Goal: Information Seeking & Learning: Learn about a topic

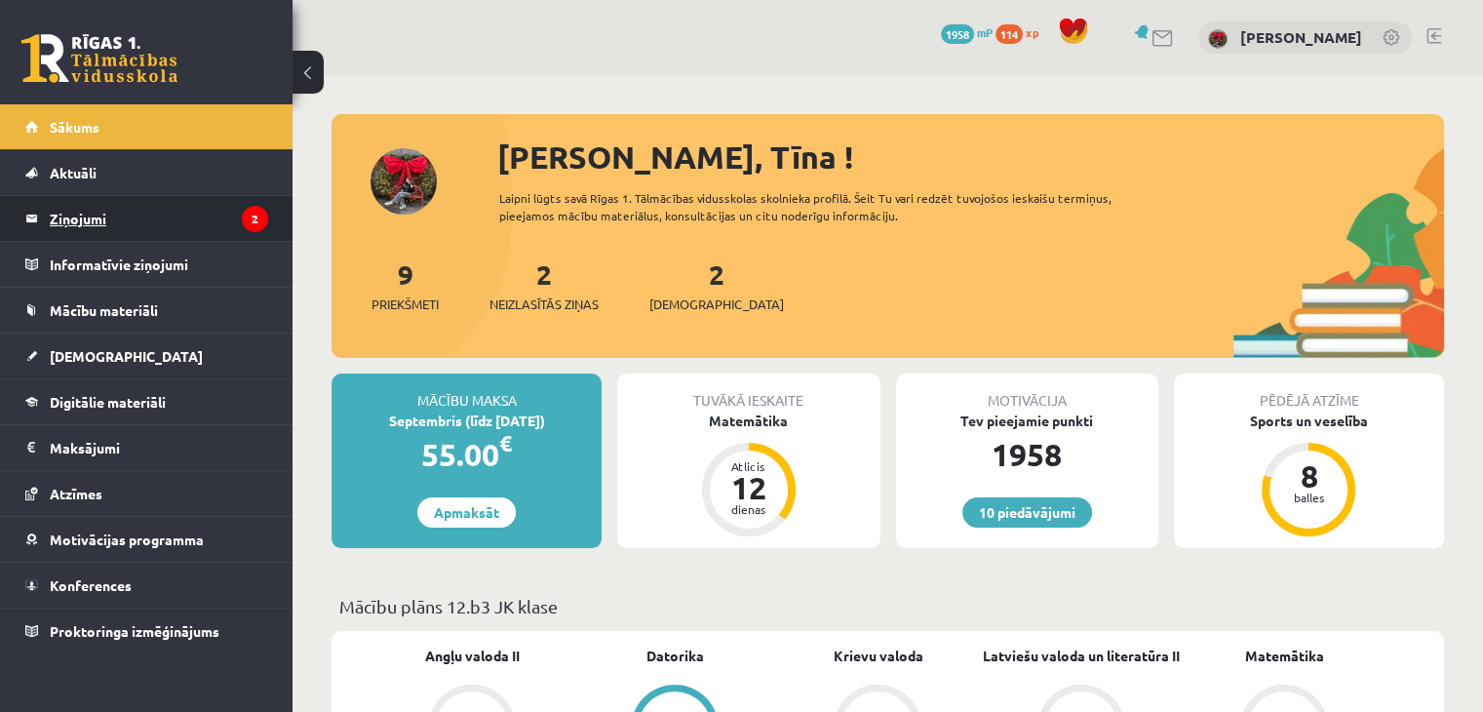
click at [117, 227] on legend "Ziņojumi 2" at bounding box center [159, 218] width 218 height 45
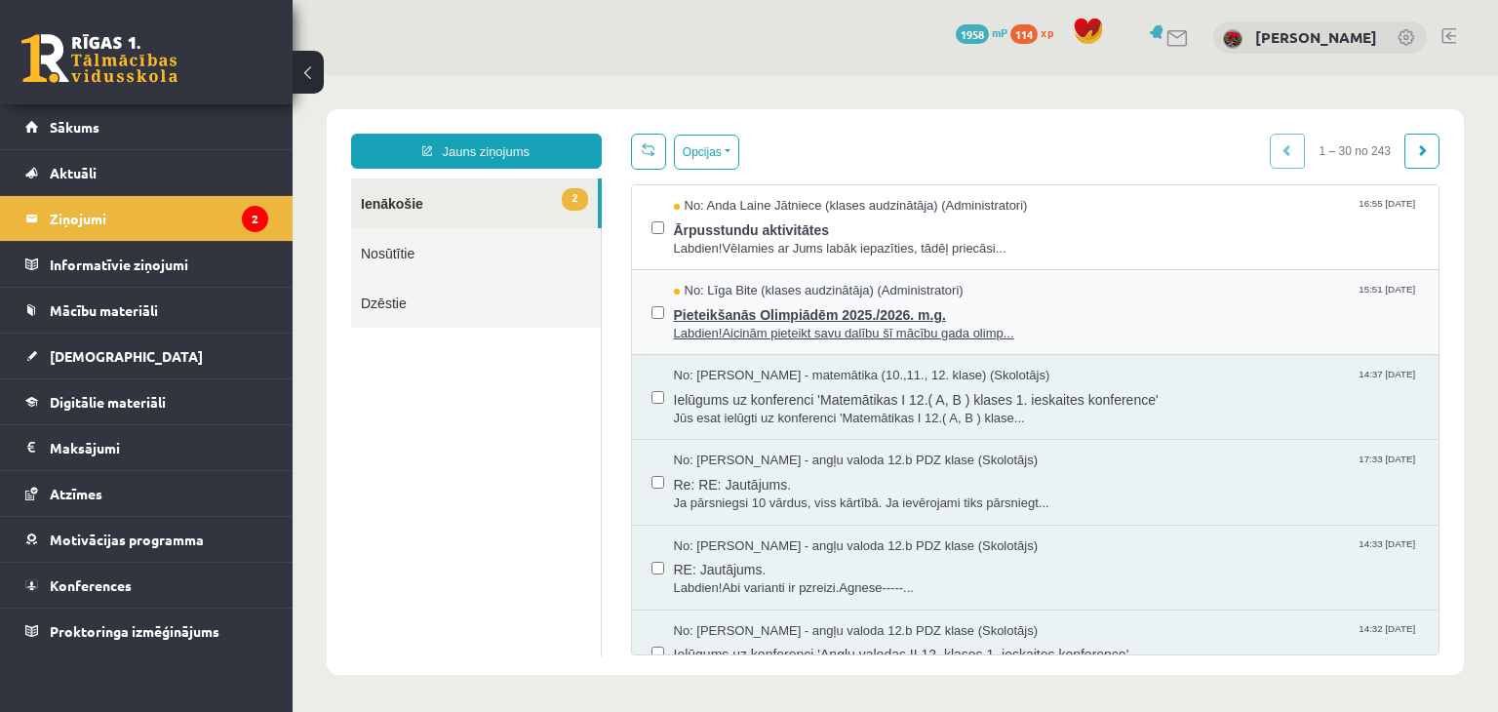
click at [798, 309] on span "Pieteikšanās Olimpiādēm 2025./2026. m.g." at bounding box center [1047, 312] width 746 height 24
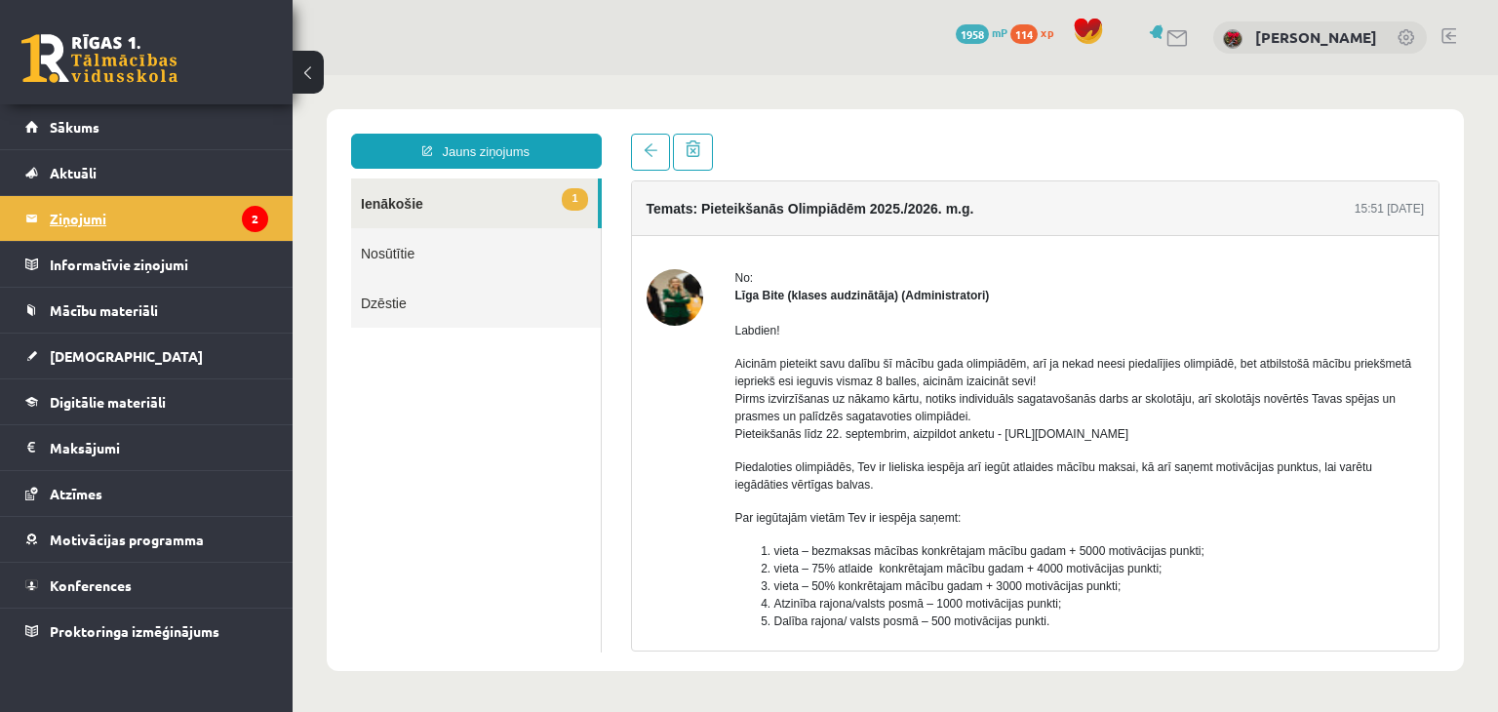
click at [203, 222] on legend "Ziņojumi 2" at bounding box center [159, 218] width 218 height 45
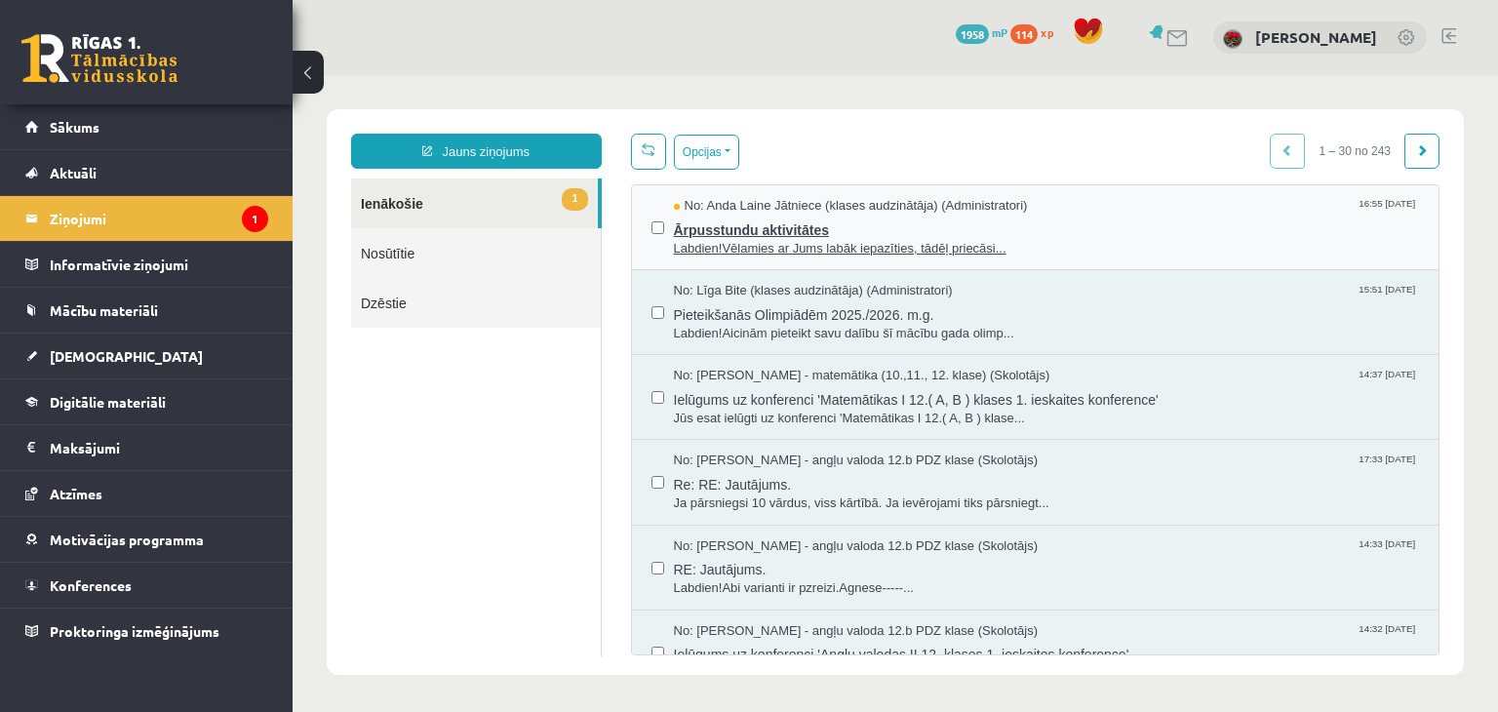
click at [796, 220] on span "Ārpusstundu aktivitātes" at bounding box center [1047, 228] width 746 height 24
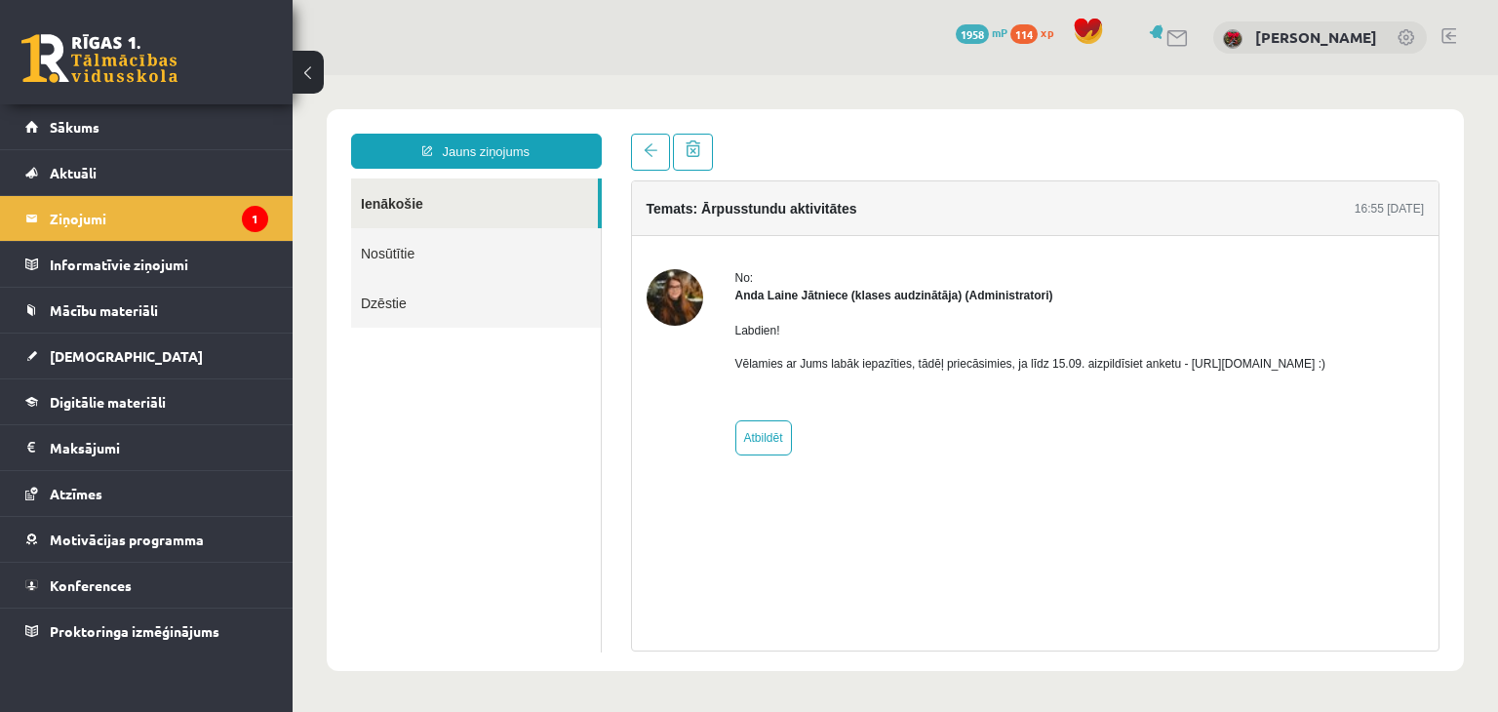
drag, startPoint x: 1177, startPoint y: 362, endPoint x: 1386, endPoint y: 366, distance: 208.8
click at [1326, 366] on p "Vēlamies ar Jums labāk iepazīties, tādēļ priecāsimies, ja līdz 15.09. aizpildīs…" at bounding box center [1030, 364] width 591 height 18
drag, startPoint x: 1233, startPoint y: 373, endPoint x: 1283, endPoint y: 364, distance: 50.5
drag, startPoint x: 1283, startPoint y: 364, endPoint x: 1341, endPoint y: 368, distance: 58.6
click at [1326, 368] on p "Vēlamies ar Jums labāk iepazīties, tādēļ priecāsimies, ja līdz 15.09. aizpildīs…" at bounding box center [1030, 364] width 591 height 18
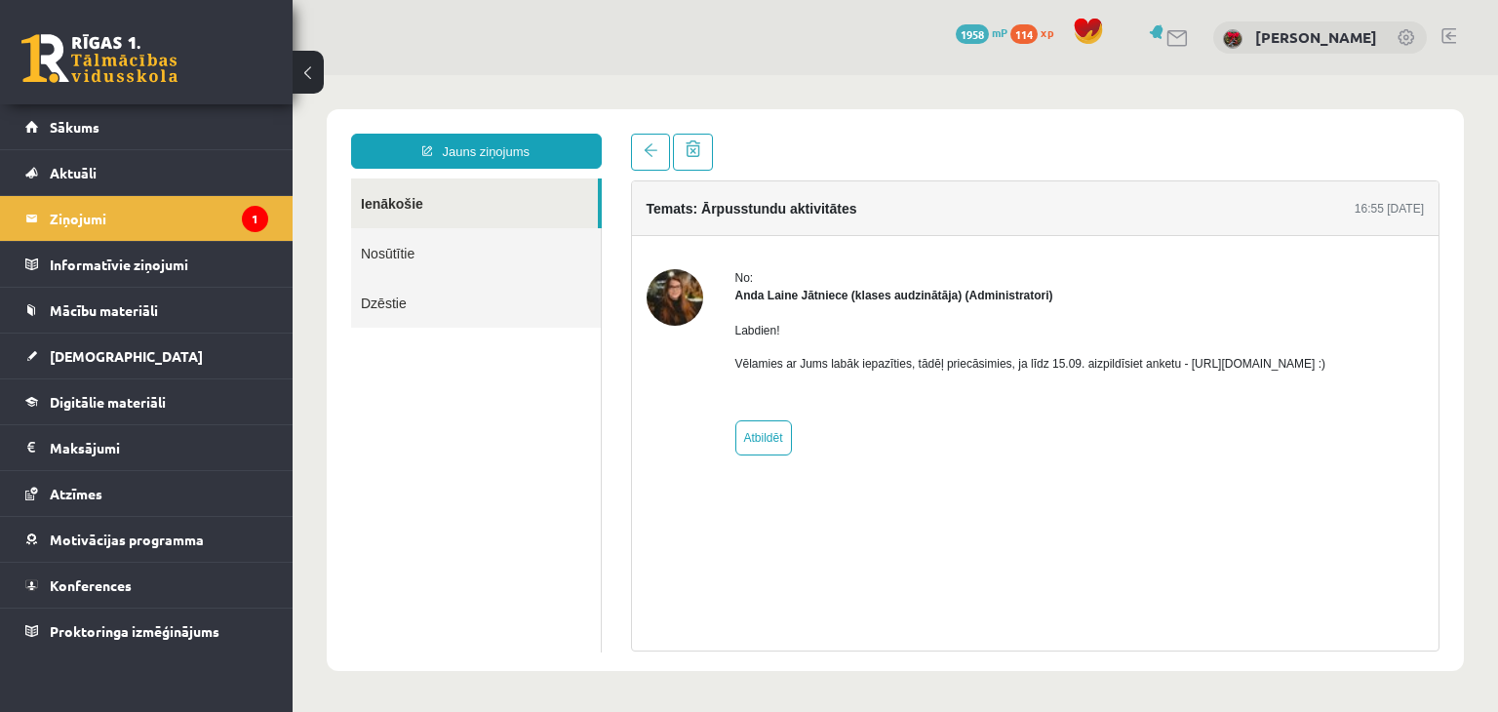
drag, startPoint x: 1178, startPoint y: 359, endPoint x: 1389, endPoint y: 365, distance: 210.8
click at [1326, 365] on p "Vēlamies ar Jums labāk iepazīties, tādēļ priecāsimies, ja līdz 15.09. aizpildīs…" at bounding box center [1030, 364] width 591 height 18
copy p "[URL][DOMAIN_NAME]"
click at [20, 203] on li "Ziņojumi 1" at bounding box center [146, 218] width 293 height 46
click at [82, 101] on div "10 Dāvanas 1958 mP 114 xp" at bounding box center [146, 52] width 293 height 104
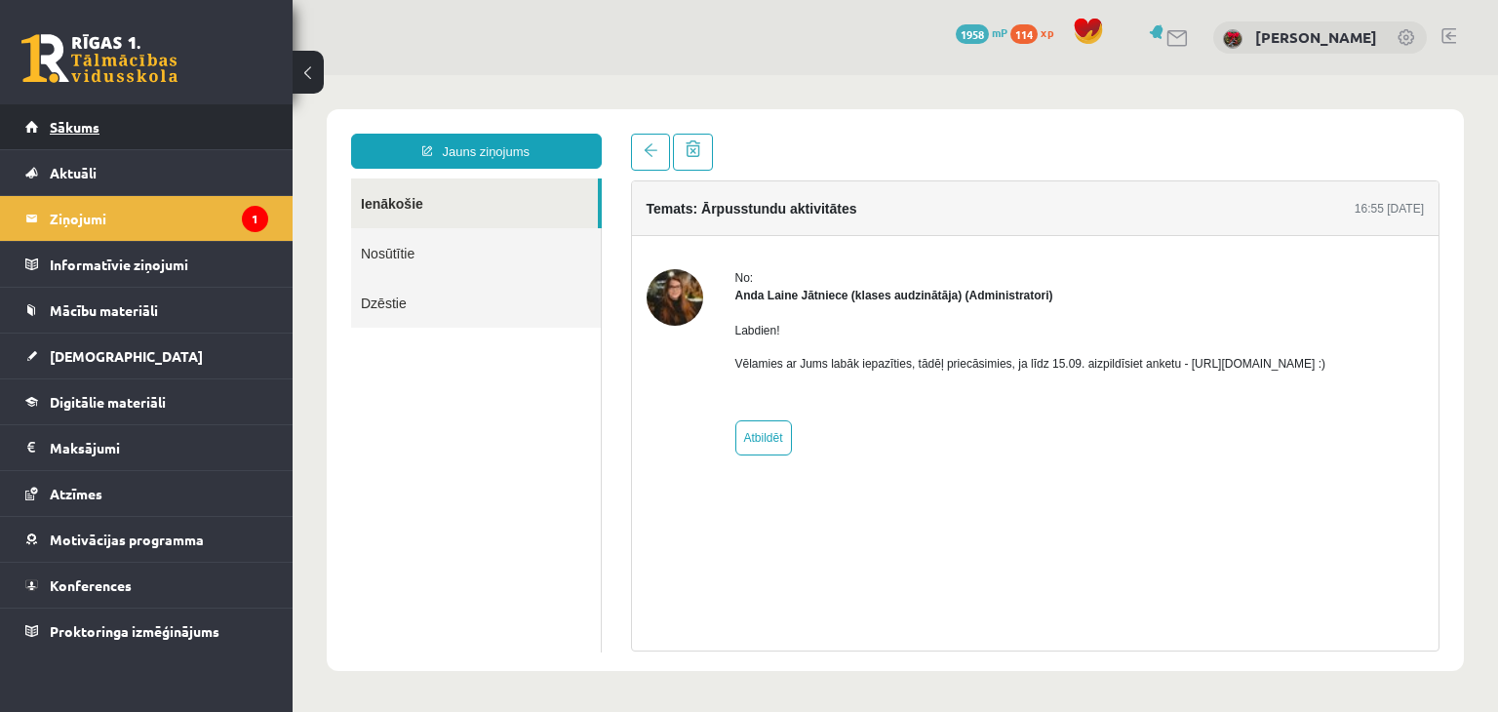
click at [85, 122] on span "Sākums" at bounding box center [75, 127] width 50 height 18
